Goal: Answer question/provide support: Share knowledge or assist other users

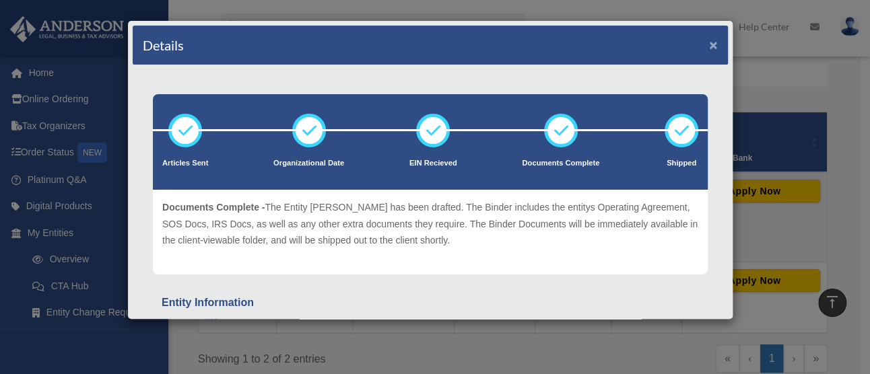
click at [418, 46] on button "×" at bounding box center [713, 45] width 9 height 14
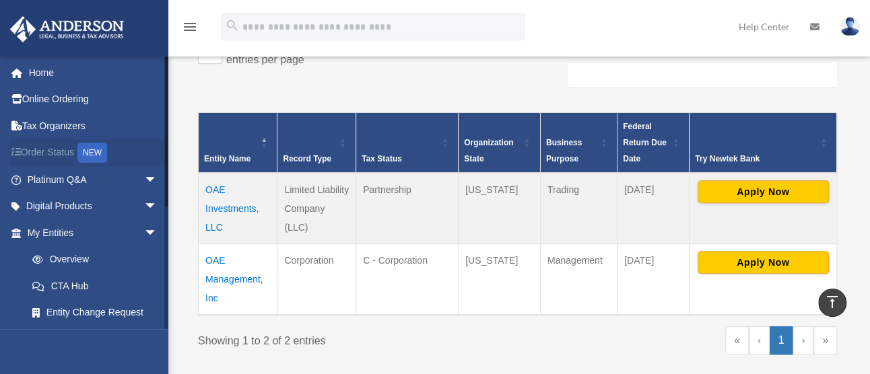
click at [85, 154] on div "NEW" at bounding box center [92, 153] width 30 height 20
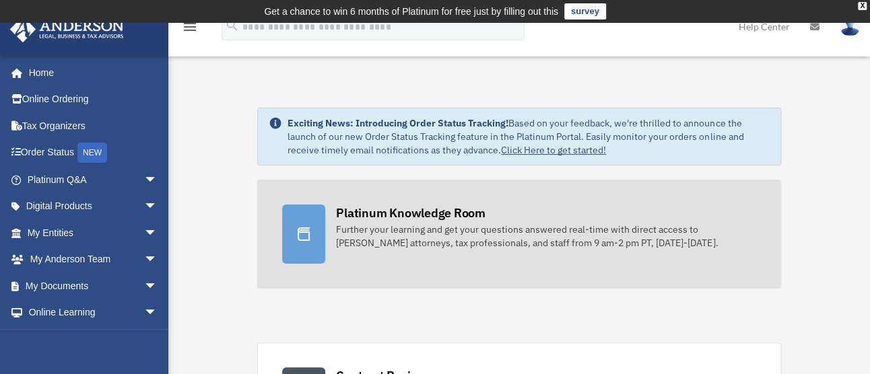
click at [359, 211] on div "Platinum Knowledge Room" at bounding box center [410, 213] width 149 height 17
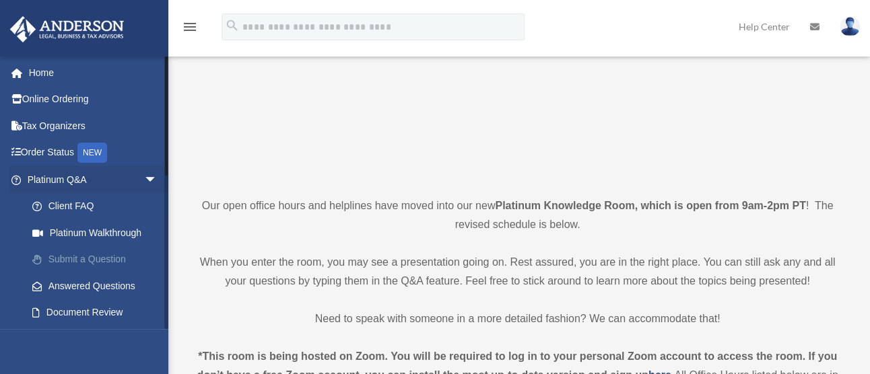
click at [106, 262] on link "Submit a Question" at bounding box center [98, 259] width 159 height 27
click at [108, 292] on link "Answered Questions" at bounding box center [98, 286] width 159 height 27
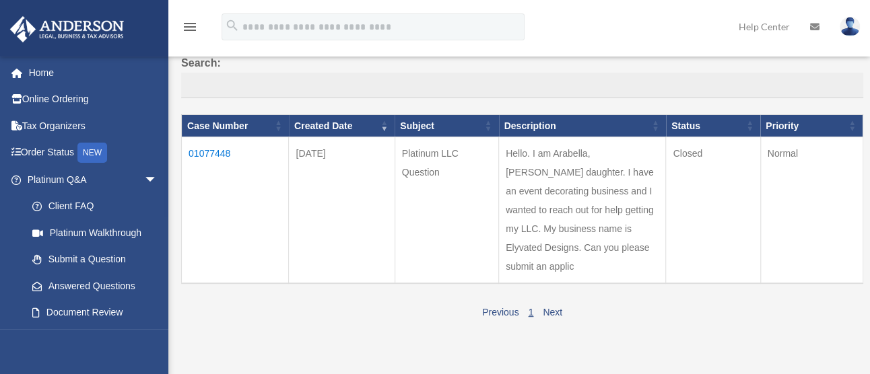
scroll to position [127, 0]
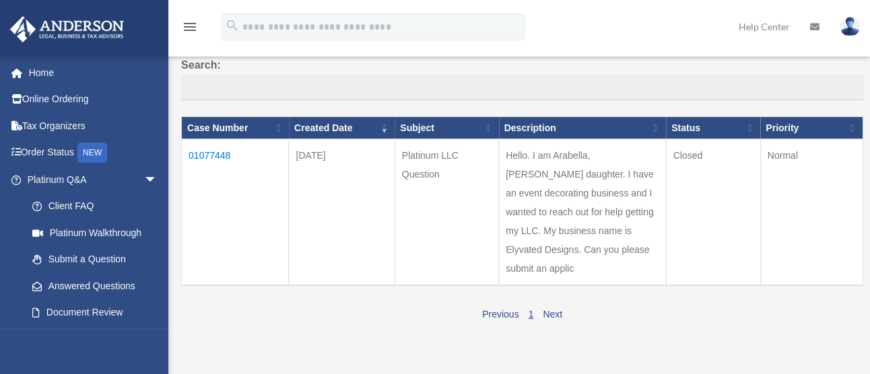
click at [215, 153] on td "01077448" at bounding box center [235, 212] width 107 height 147
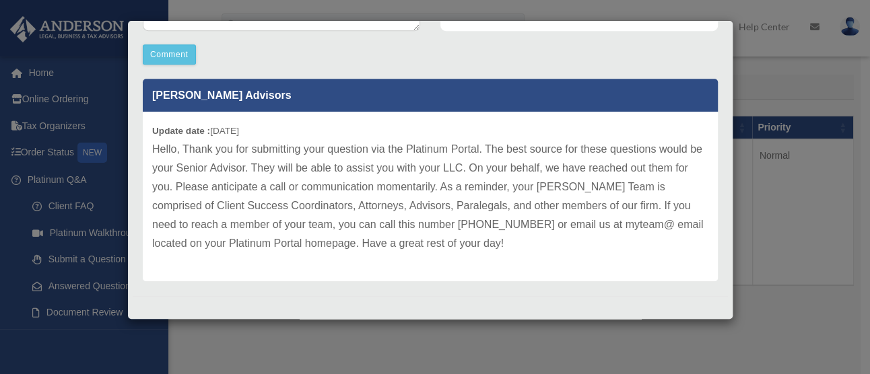
scroll to position [0, 0]
